Goal: Use online tool/utility: Utilize a website feature to perform a specific function

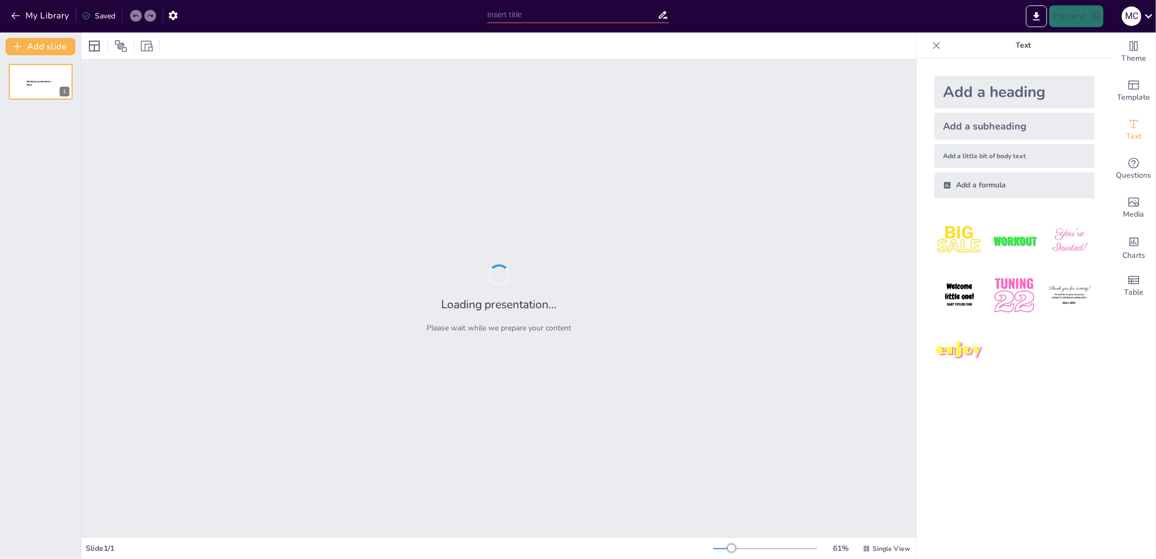
type input "test"
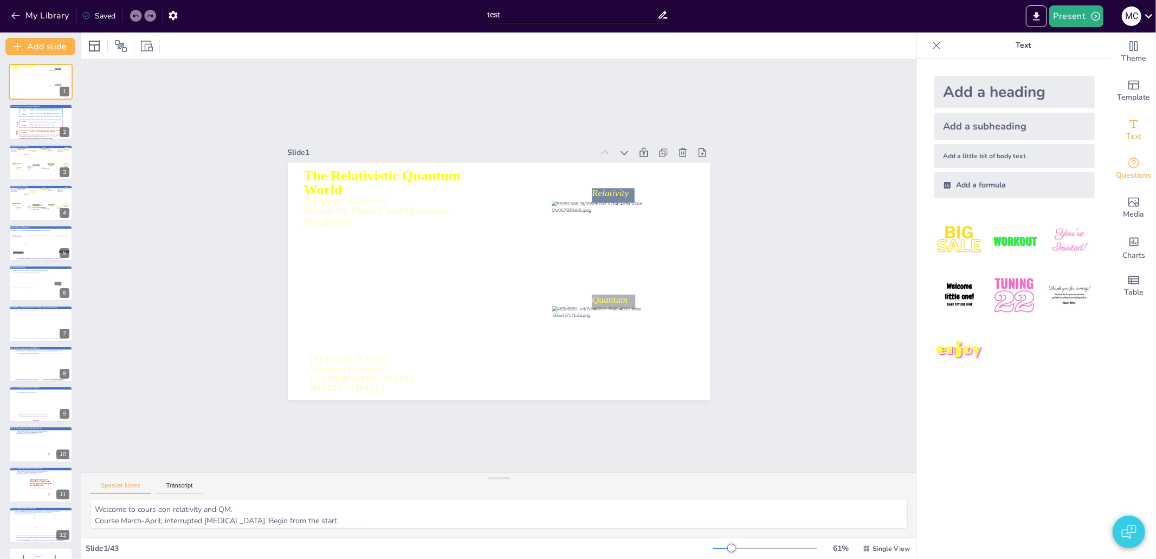
click at [1117, 159] on div "Questions" at bounding box center [1133, 169] width 43 height 39
click at [1128, 165] on icon "Get real-time input from your audience" at bounding box center [1134, 163] width 13 height 13
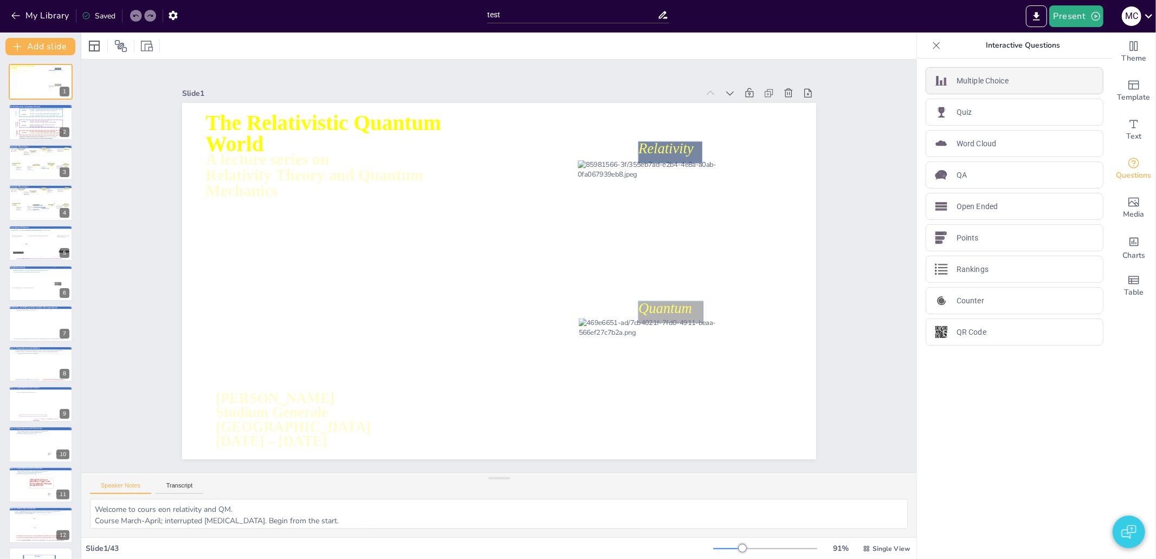
click at [1016, 74] on div "Multiple Choice" at bounding box center [1015, 80] width 178 height 27
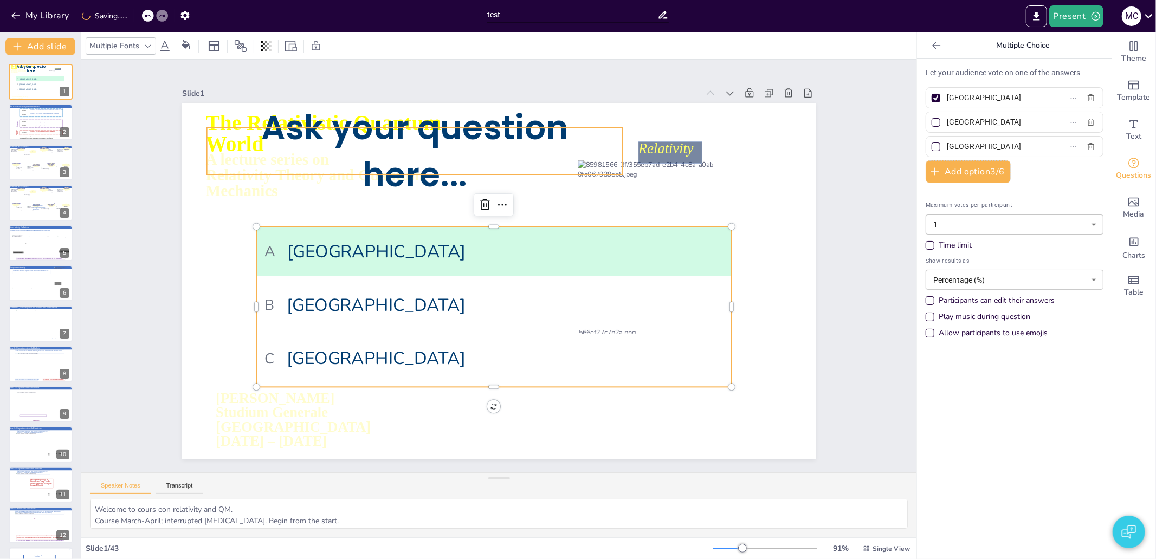
click at [452, 166] on span "Ask your question here..." at bounding box center [561, 116] width 218 height 276
click at [376, 251] on span "A [GEOGRAPHIC_DATA]" at bounding box center [507, 253] width 289 height 385
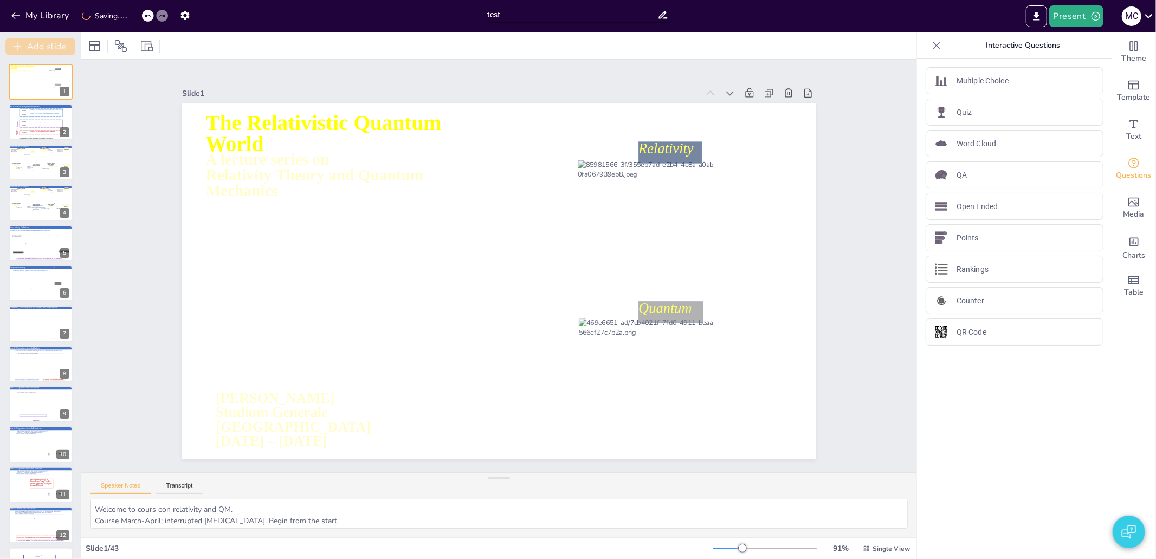
click at [41, 42] on button "Add slide" at bounding box center [40, 46] width 70 height 17
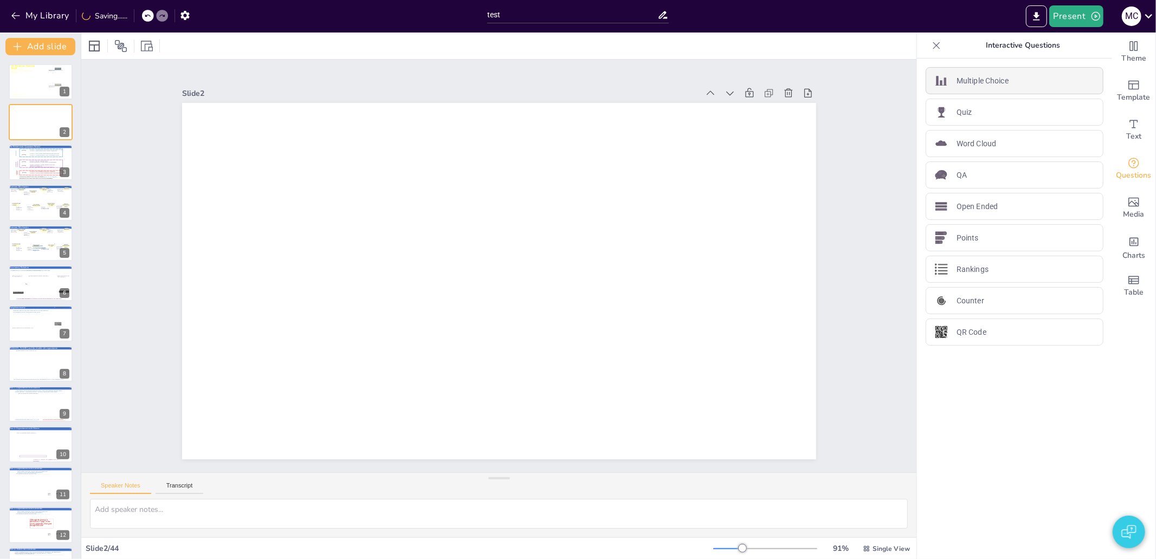
click at [985, 85] on p "Multiple Choice" at bounding box center [983, 80] width 52 height 11
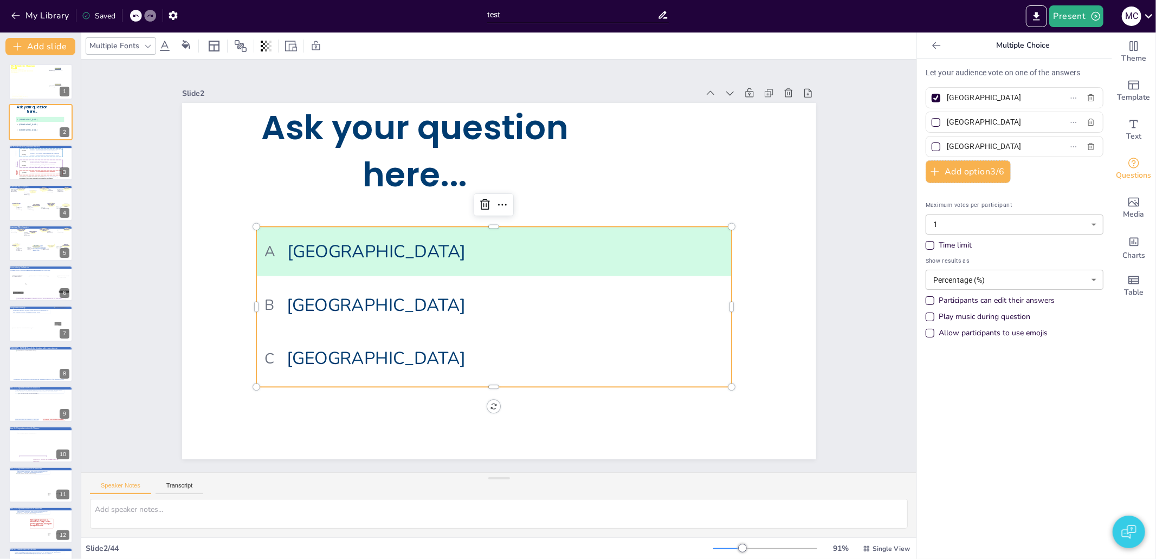
click at [931, 44] on icon at bounding box center [936, 45] width 11 height 11
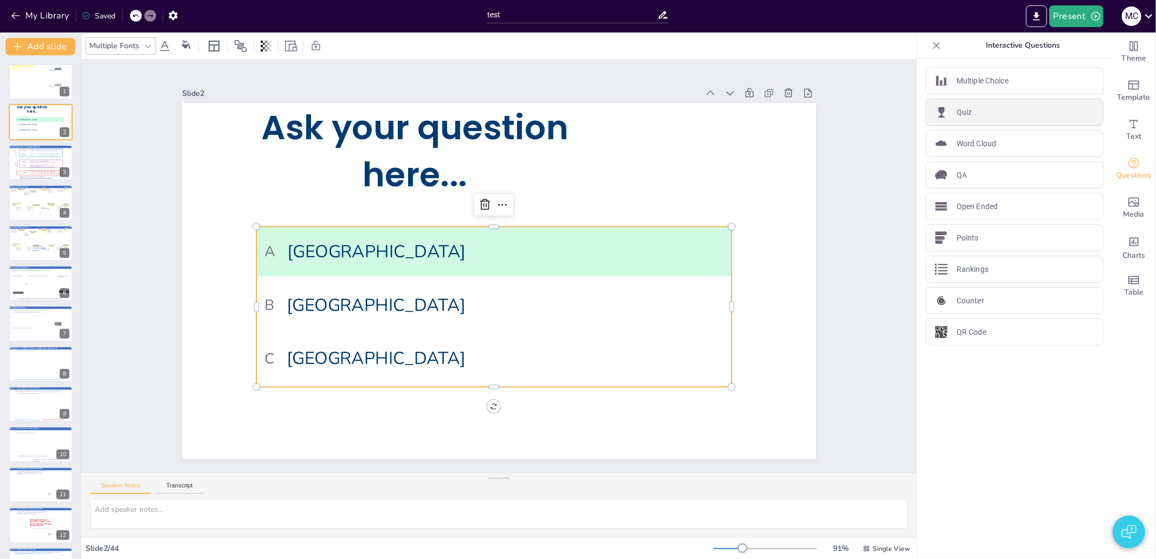
click at [956, 118] on div "Quiz" at bounding box center [1015, 112] width 178 height 27
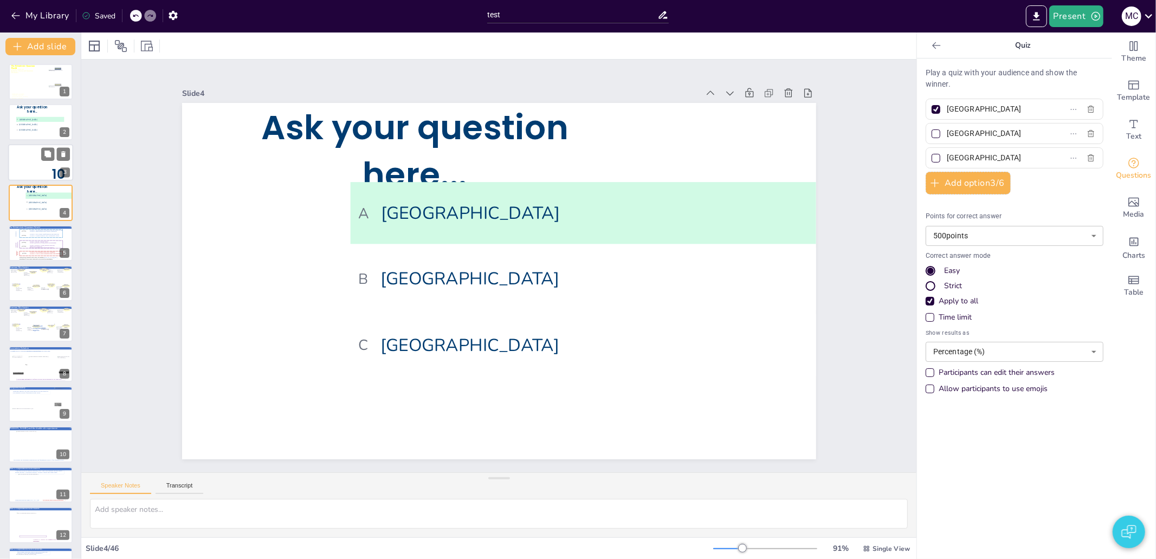
click at [25, 155] on div at bounding box center [40, 162] width 65 height 37
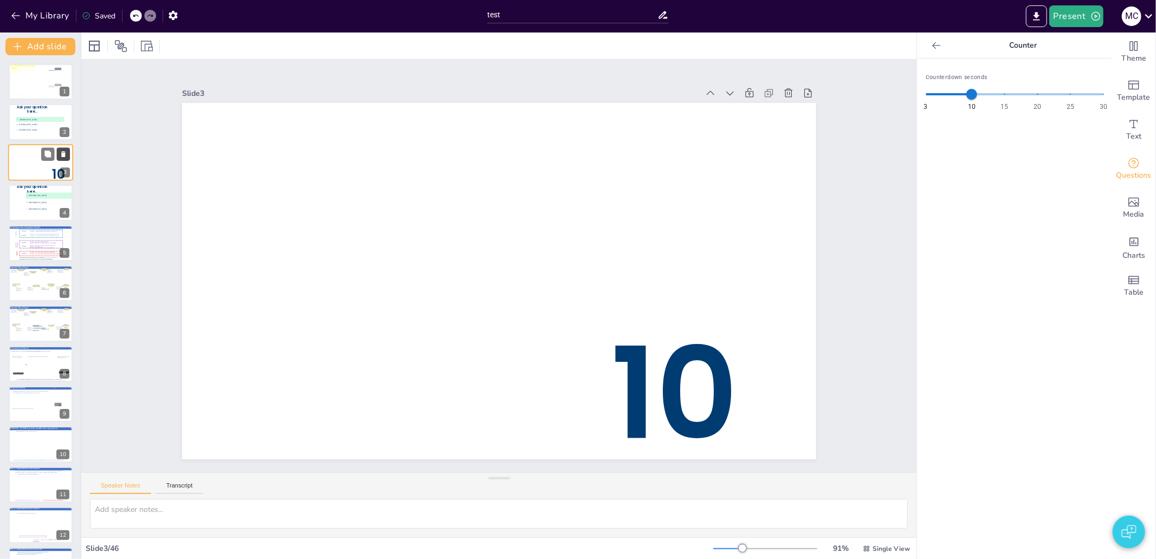
click at [61, 152] on icon at bounding box center [64, 154] width 8 height 8
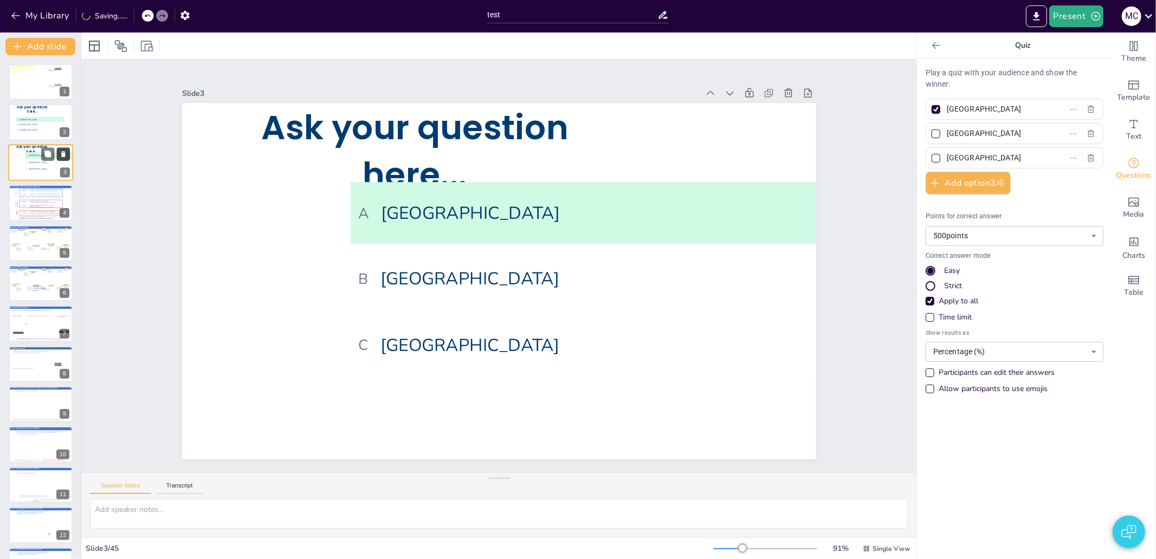
click at [61, 150] on icon at bounding box center [64, 154] width 8 height 8
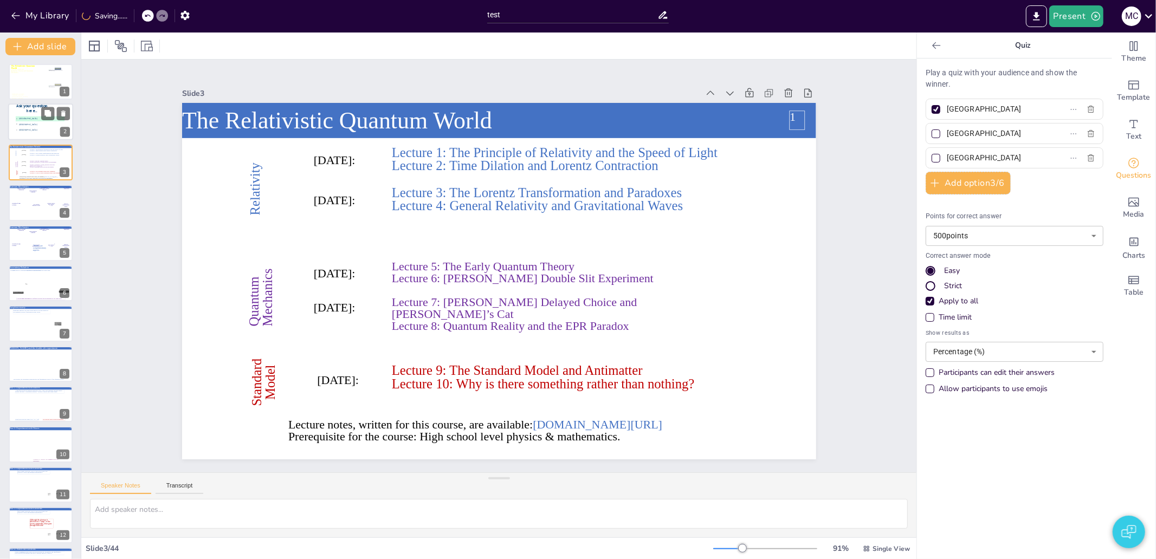
type textarea "Ambitious! 2"
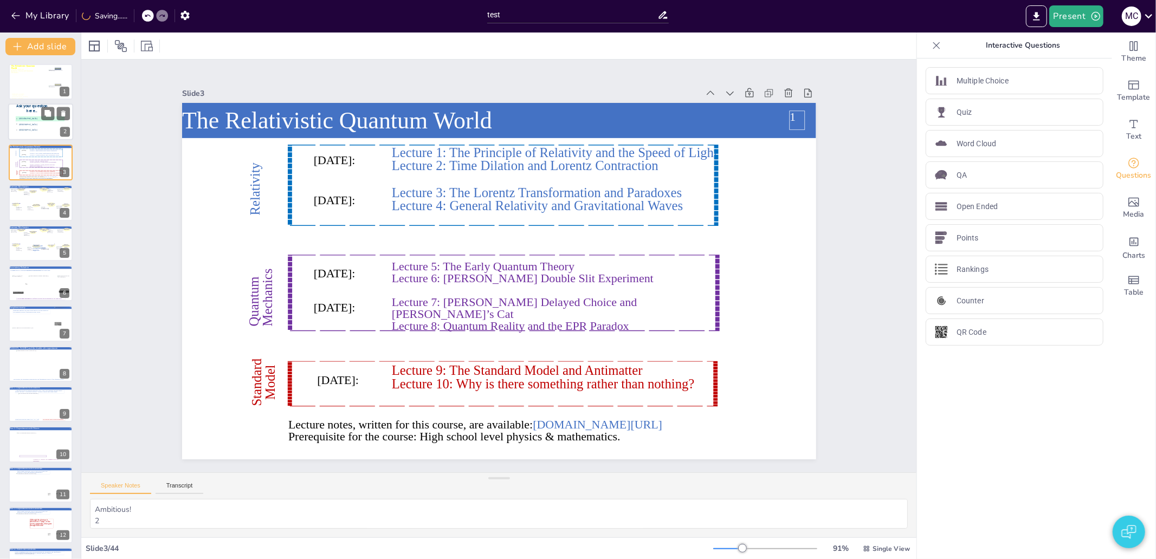
click at [24, 118] on span "A [GEOGRAPHIC_DATA]" at bounding box center [39, 119] width 47 height 2
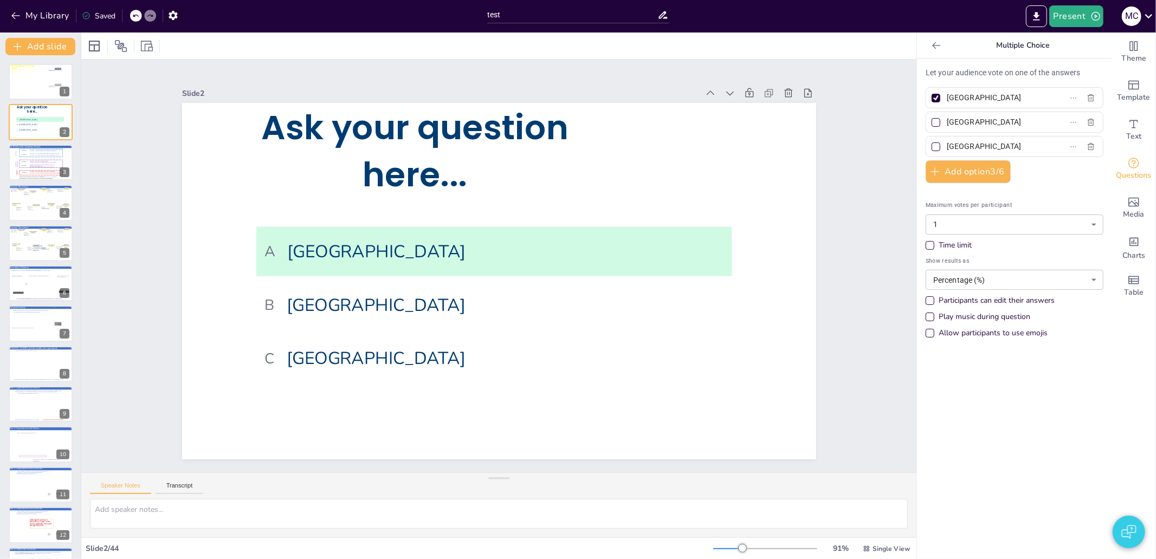
click at [931, 42] on icon at bounding box center [936, 45] width 11 height 11
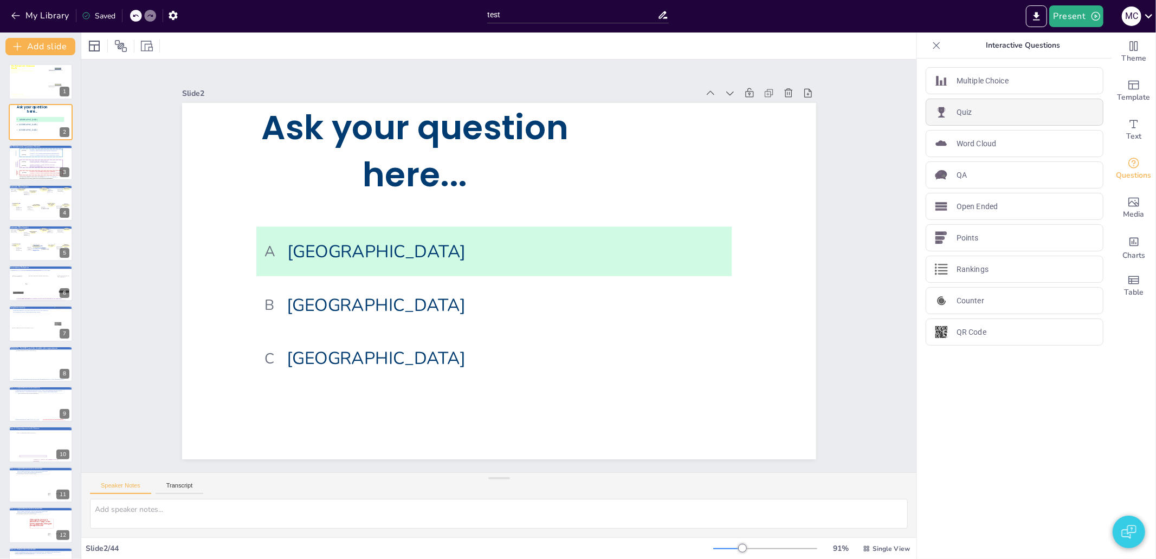
click at [971, 105] on div "Quiz" at bounding box center [1015, 112] width 178 height 27
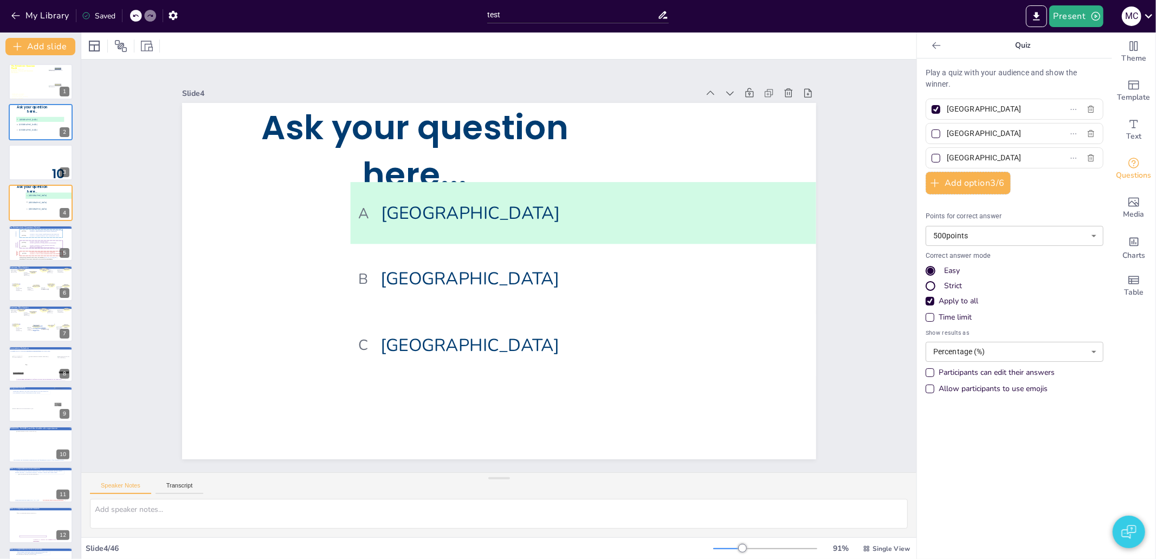
click at [932, 48] on icon at bounding box center [936, 45] width 8 height 7
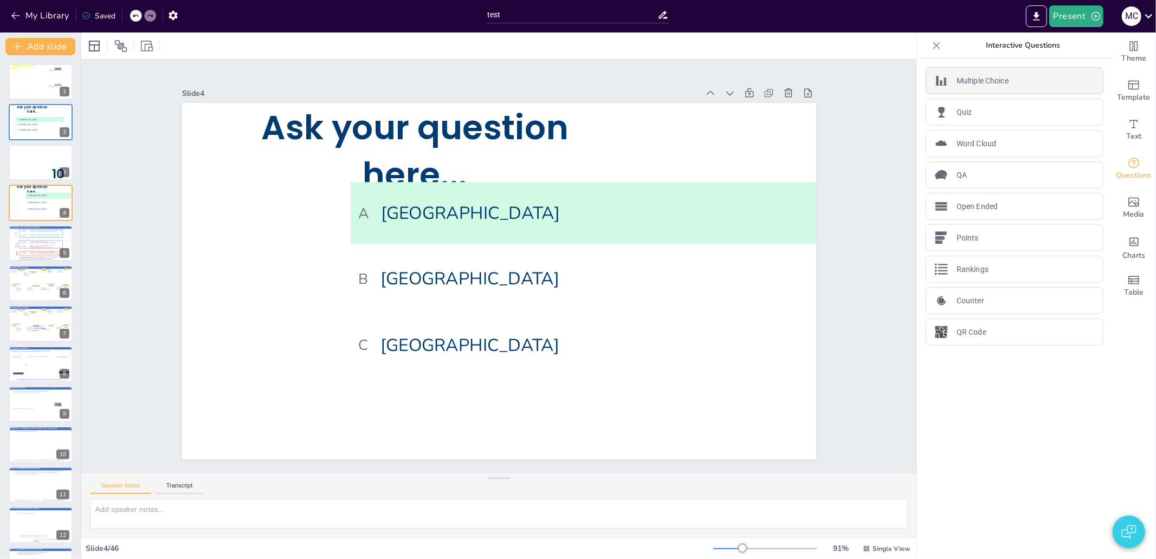
click at [957, 76] on p "Multiple Choice" at bounding box center [983, 80] width 52 height 11
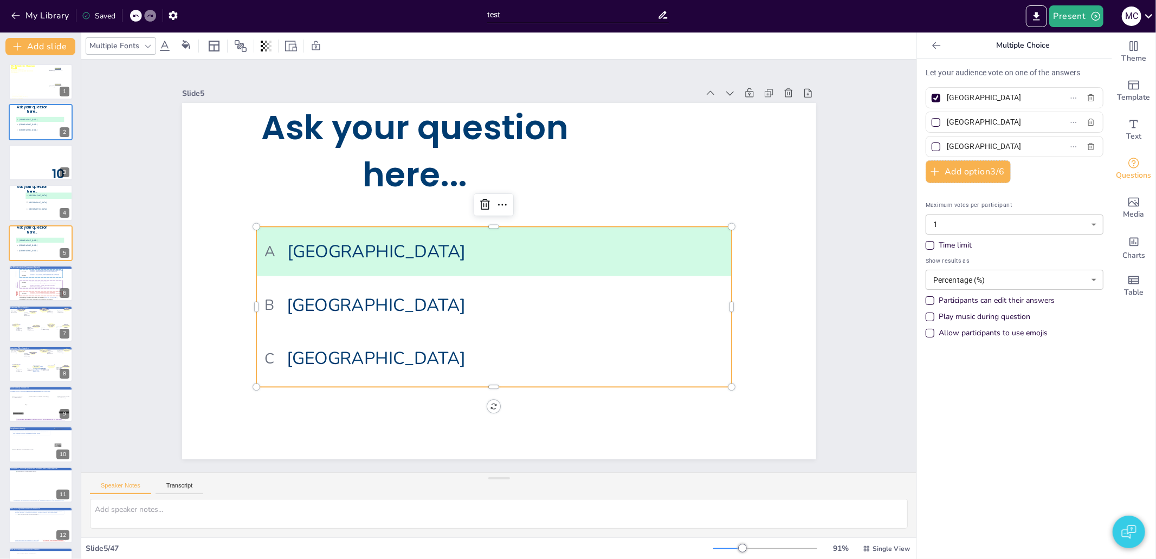
click at [1010, 217] on body "My Library Saved test Present M C Document fonts [PERSON_NAME] Poppins Akatab R…" at bounding box center [578, 279] width 1156 height 559
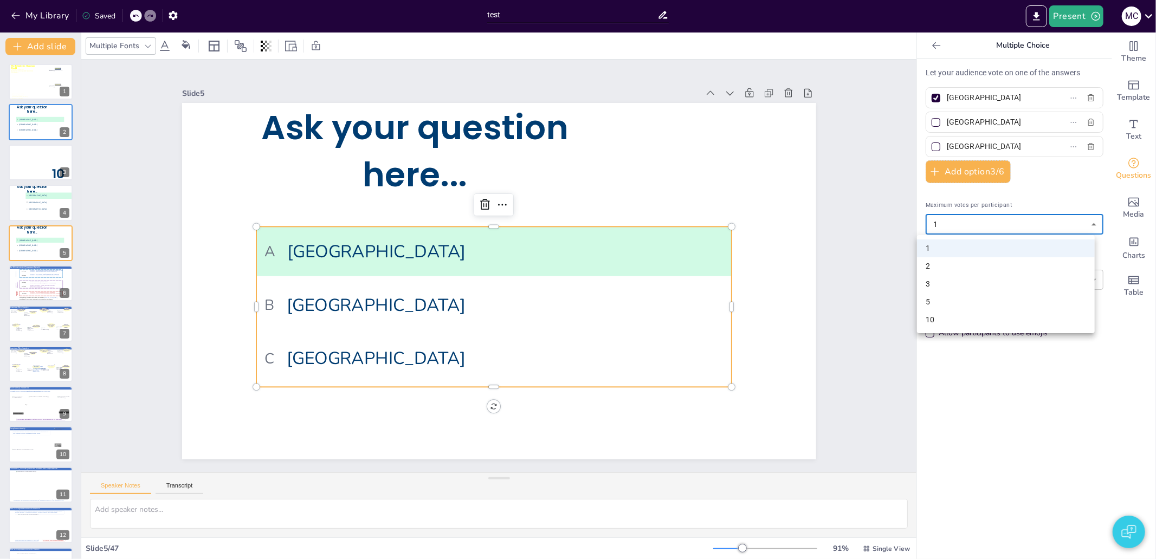
click at [1010, 217] on div at bounding box center [578, 279] width 1156 height 559
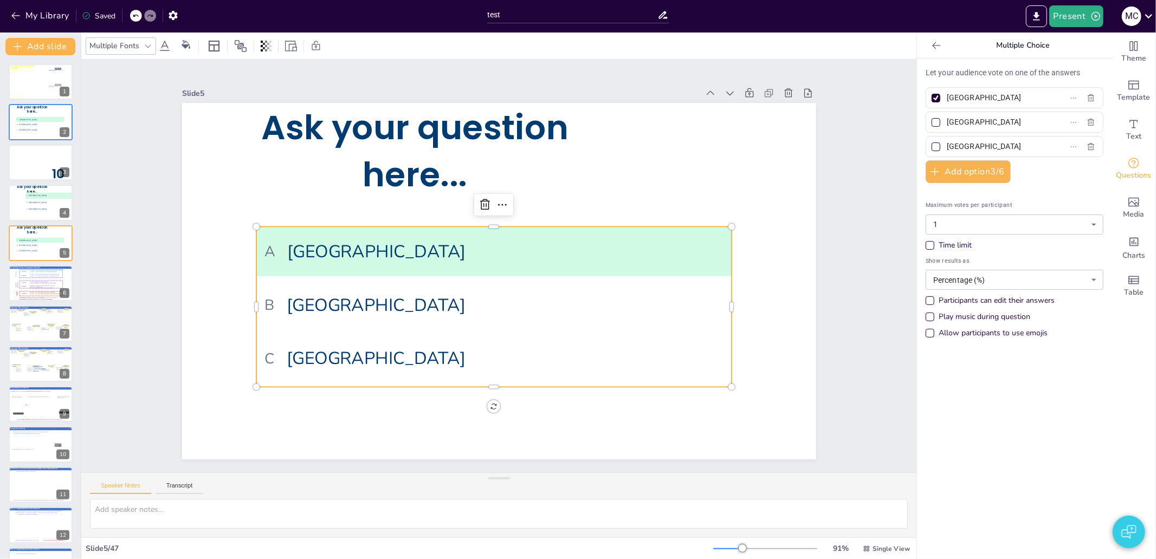
click at [932, 45] on icon at bounding box center [936, 45] width 8 height 7
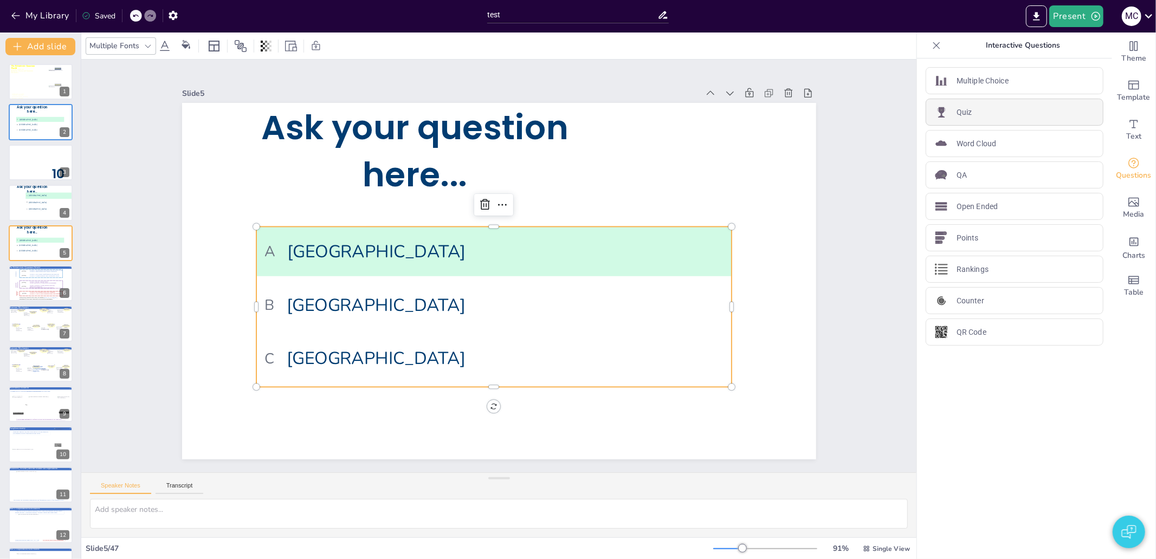
click at [977, 120] on div "Quiz" at bounding box center [1015, 112] width 178 height 27
click at [1026, 240] on body "My Library Saved test Present M C Document fonts [PERSON_NAME] Poppins Akatab R…" at bounding box center [578, 279] width 1156 height 559
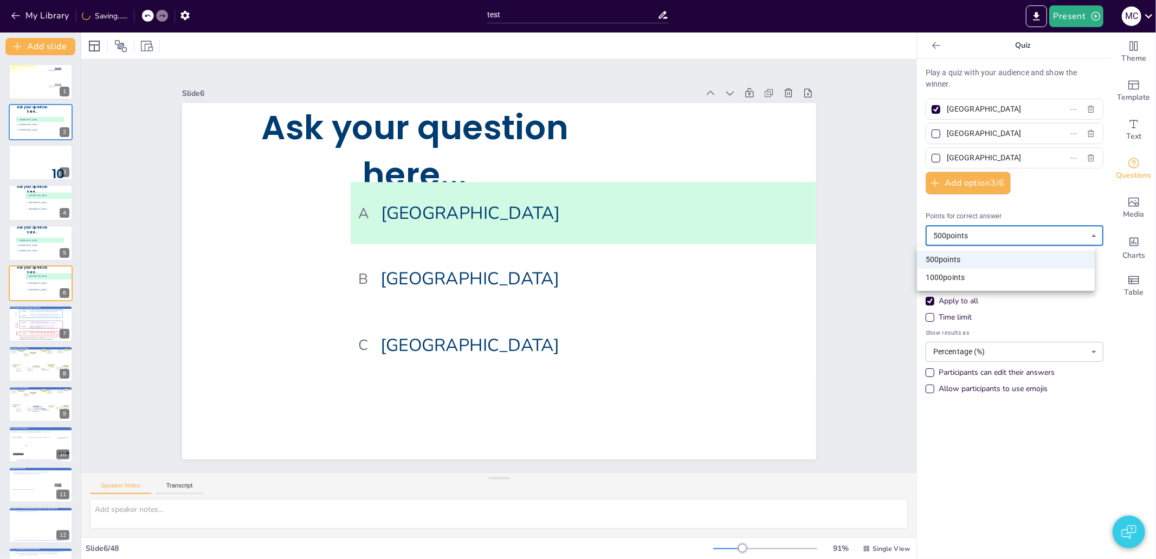
click at [1031, 234] on div at bounding box center [578, 279] width 1156 height 559
click at [1031, 234] on body "My Library Saving...... test Present M C Document fonts [PERSON_NAME] Poppins A…" at bounding box center [578, 279] width 1156 height 559
click at [952, 280] on li "1000 points" at bounding box center [1006, 278] width 178 height 18
click at [1017, 234] on body "My Library Saved test Present M C Document fonts [PERSON_NAME] Poppins Akatab R…" at bounding box center [578, 279] width 1156 height 559
click at [1012, 263] on li "500 points" at bounding box center [1006, 260] width 178 height 18
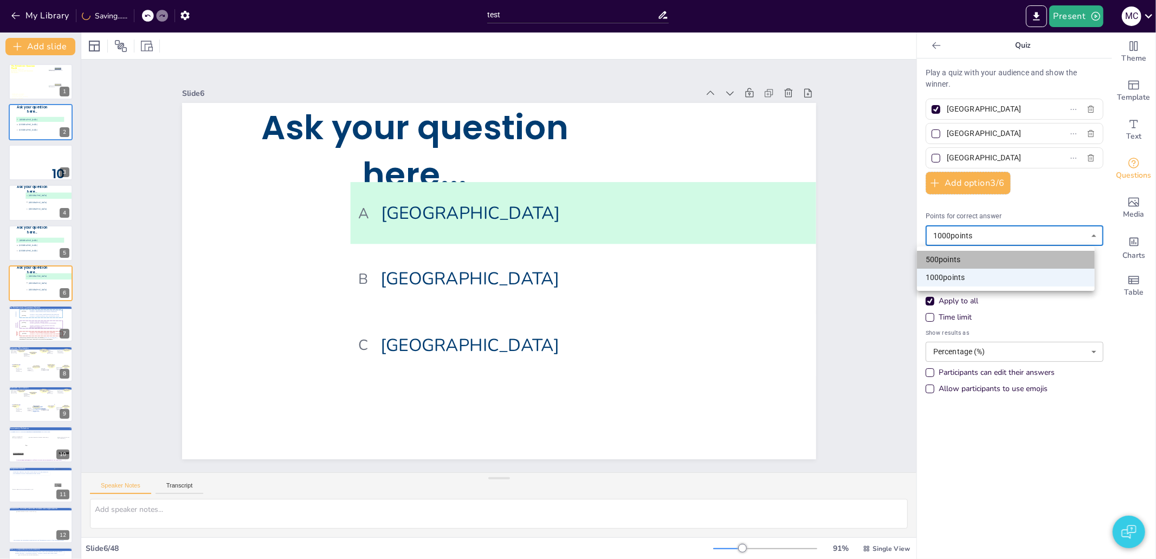
type input "500"
